Goal: Task Accomplishment & Management: Use online tool/utility

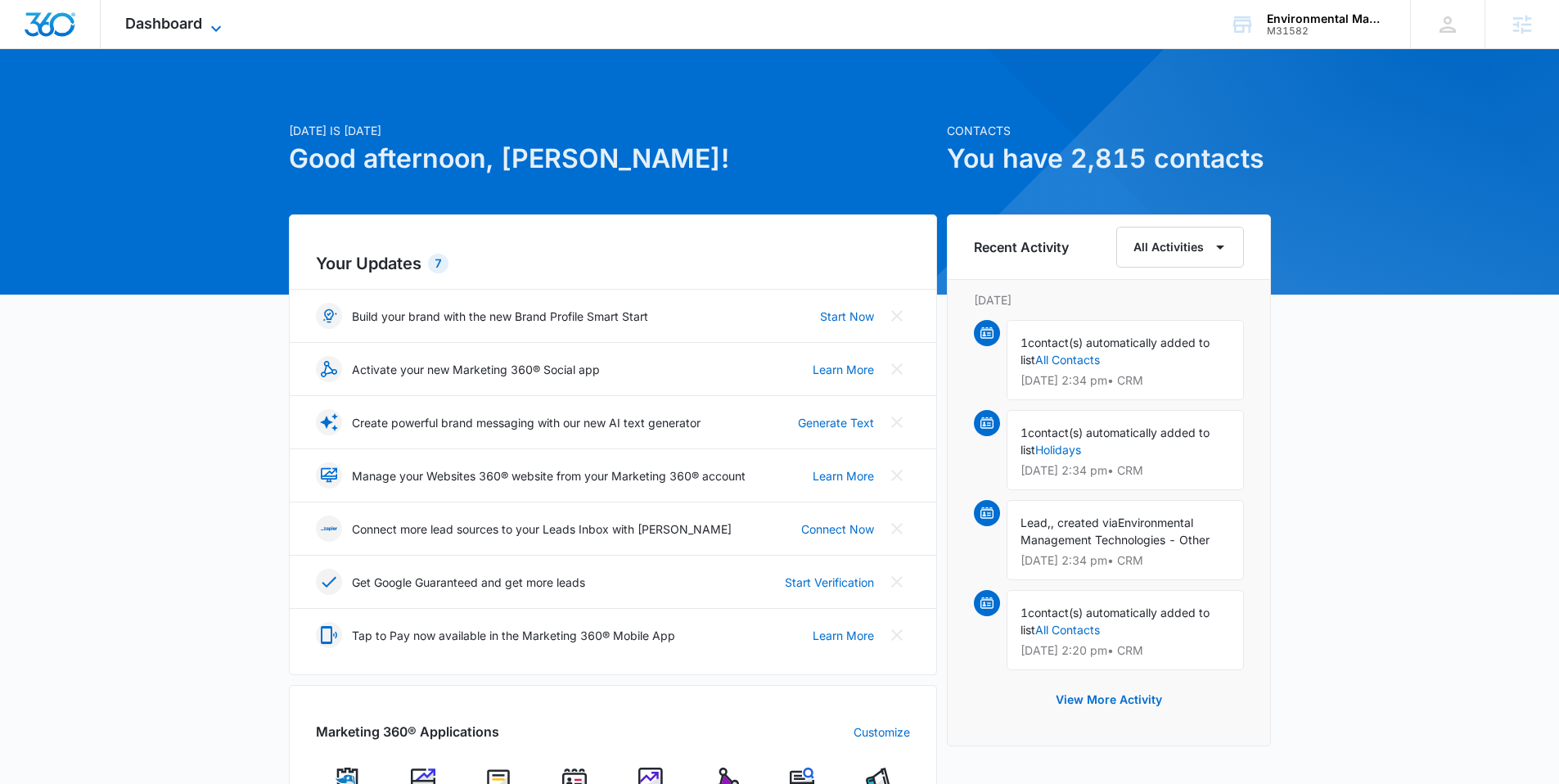
click at [180, 22] on span "Dashboard" at bounding box center [164, 23] width 77 height 17
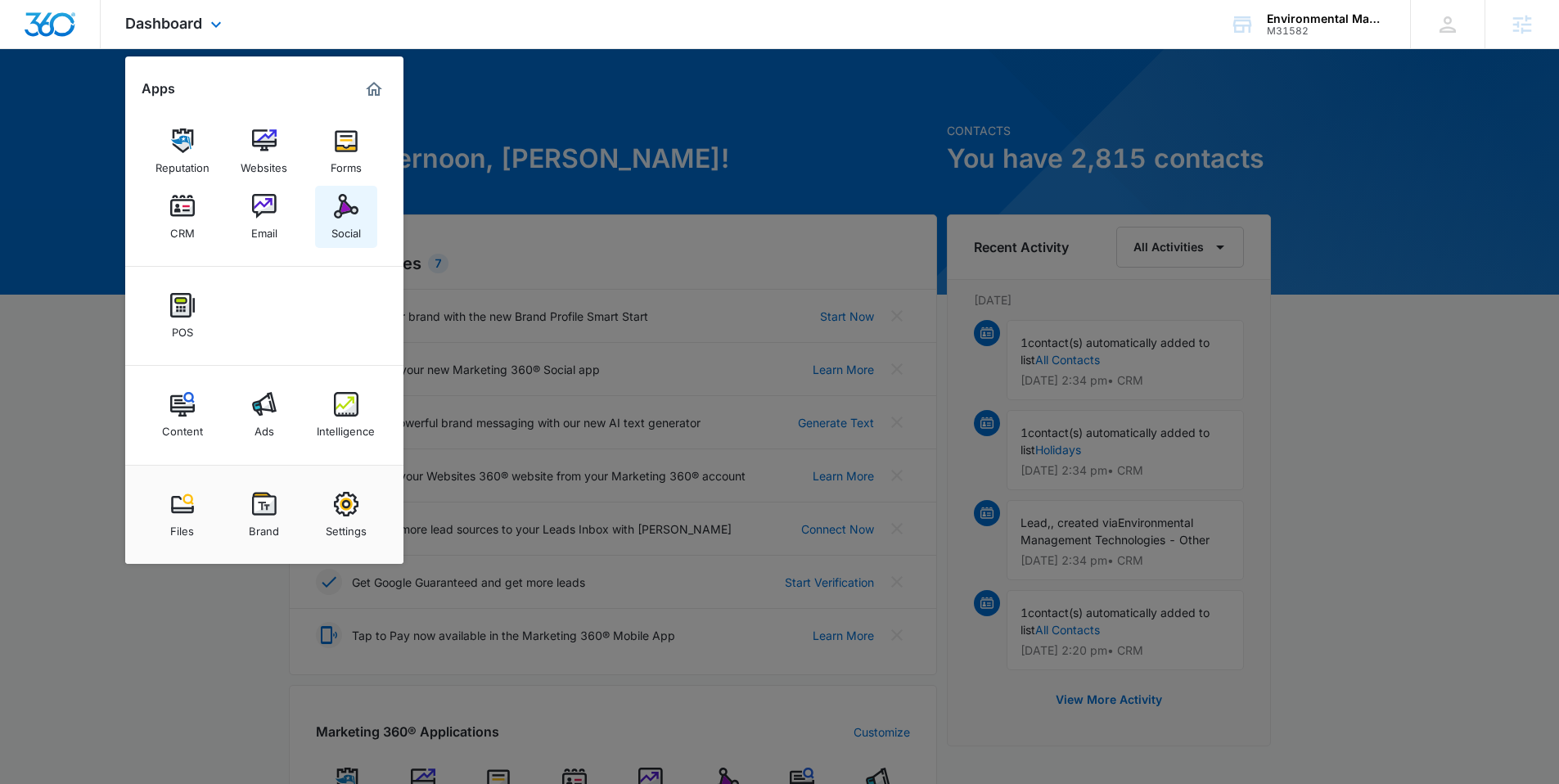
click at [337, 227] on div "Social" at bounding box center [345, 229] width 30 height 21
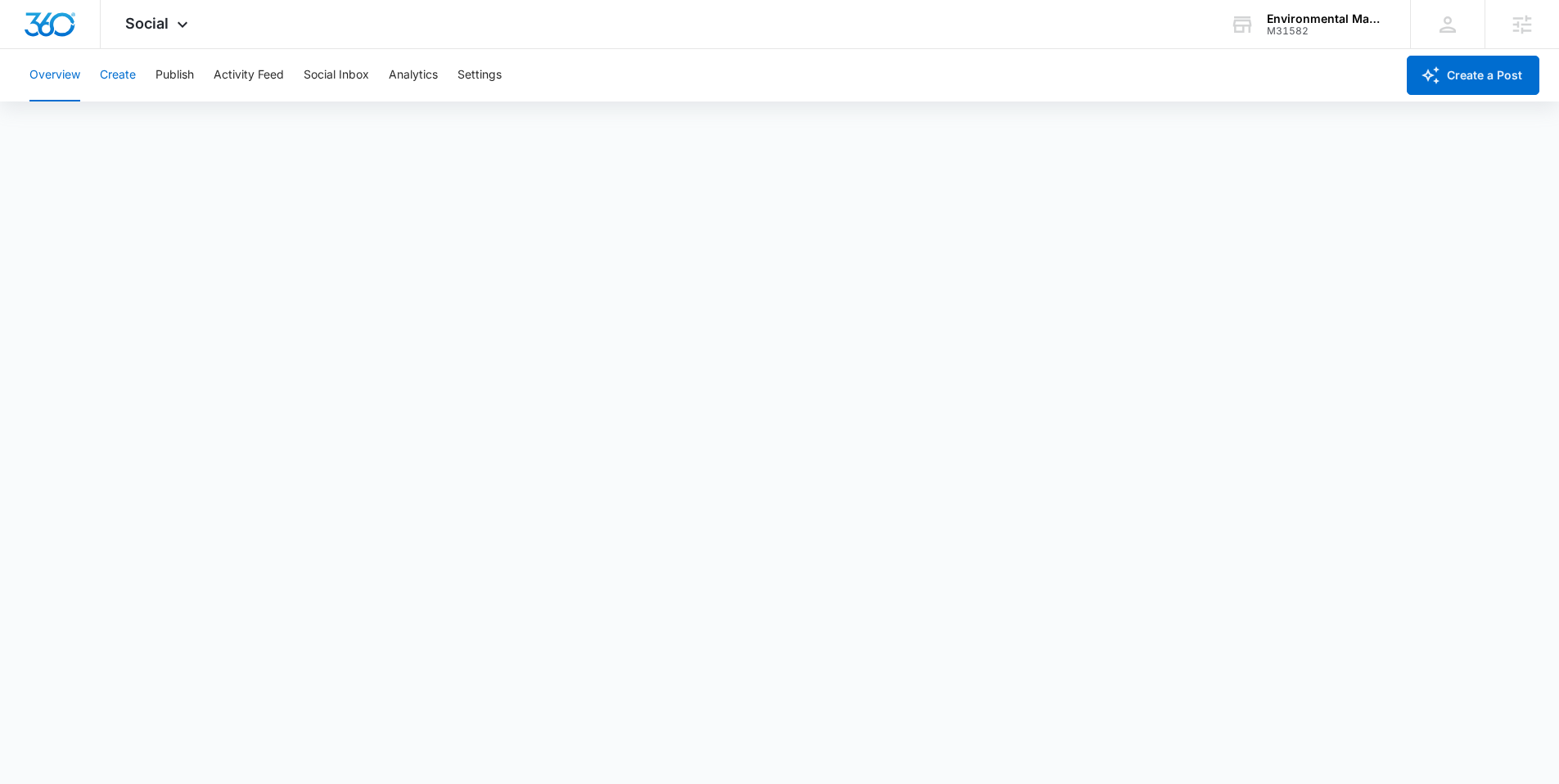
click at [135, 79] on button "Create" at bounding box center [118, 75] width 36 height 52
click at [181, 135] on button "Approvals" at bounding box center [160, 125] width 55 height 46
